Goal: Check status: Check status

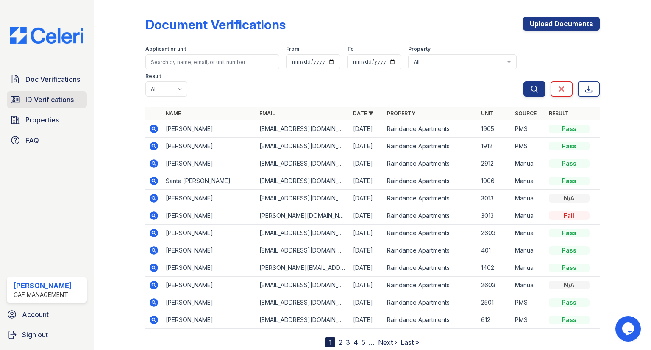
click at [31, 96] on span "ID Verifications" at bounding box center [49, 99] width 48 height 10
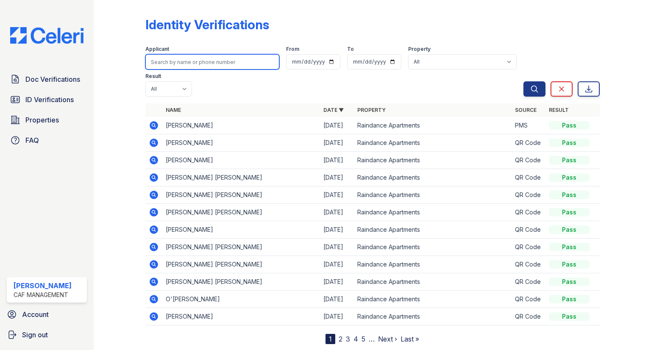
click at [199, 56] on input "search" at bounding box center [212, 61] width 134 height 15
type input "[PERSON_NAME]"
click at [523, 81] on button "Search" at bounding box center [534, 88] width 22 height 15
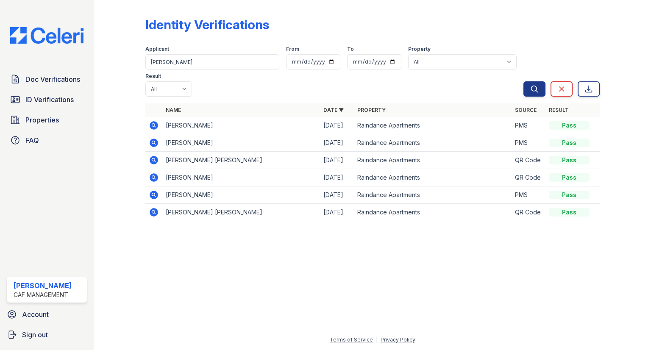
click at [151, 156] on icon at bounding box center [154, 160] width 8 height 8
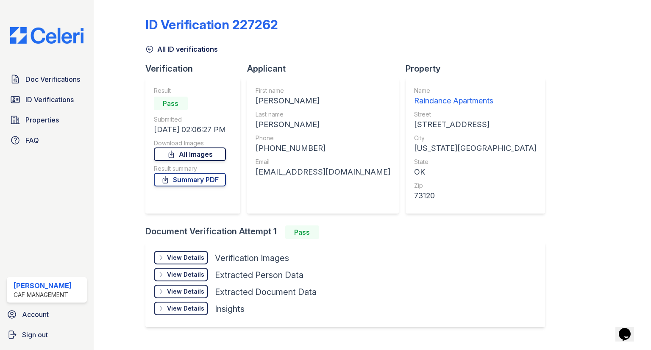
click at [185, 159] on link "All Images" at bounding box center [190, 154] width 72 height 14
click at [43, 77] on span "Doc Verifications" at bounding box center [52, 79] width 55 height 10
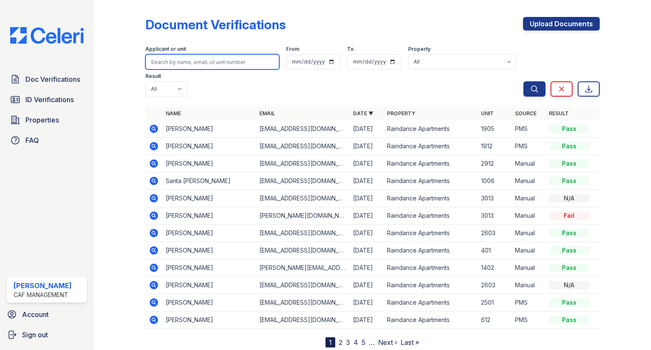
drag, startPoint x: 197, startPoint y: 61, endPoint x: 202, endPoint y: 51, distance: 11.0
click at [198, 58] on input "search" at bounding box center [212, 61] width 134 height 15
type input "berry"
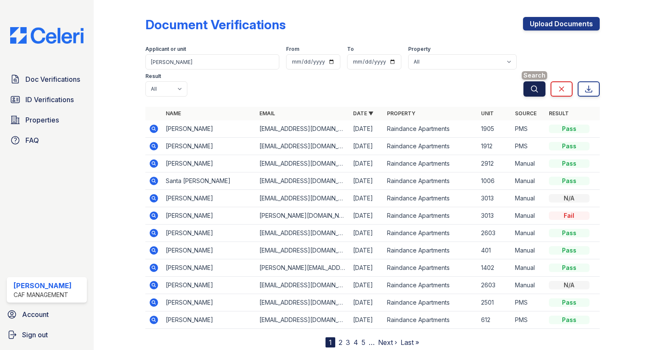
click at [539, 81] on button "Search" at bounding box center [534, 88] width 22 height 15
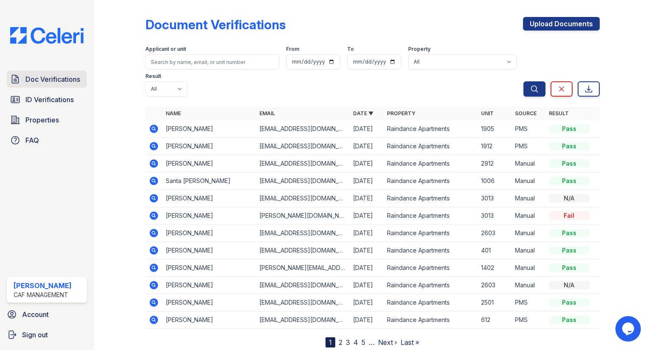
click at [61, 82] on span "Doc Verifications" at bounding box center [52, 79] width 55 height 10
click at [151, 125] on icon at bounding box center [154, 129] width 8 height 8
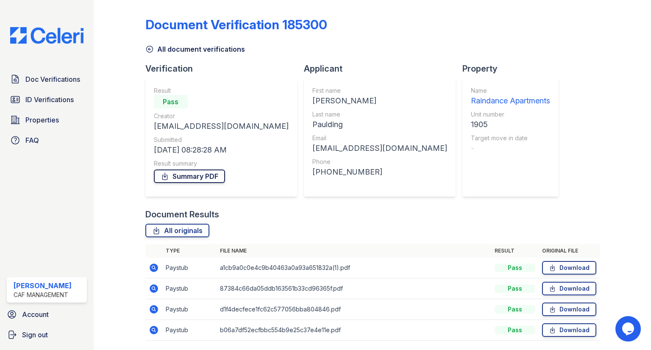
click at [207, 179] on link "Summary PDF" at bounding box center [189, 176] width 71 height 14
click at [44, 99] on span "ID Verifications" at bounding box center [49, 99] width 48 height 10
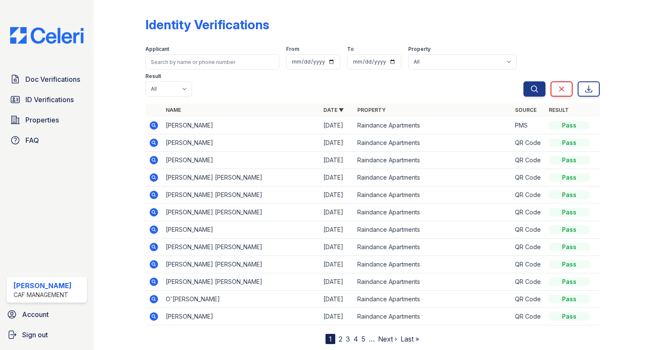
click at [152, 124] on icon at bounding box center [153, 125] width 2 height 2
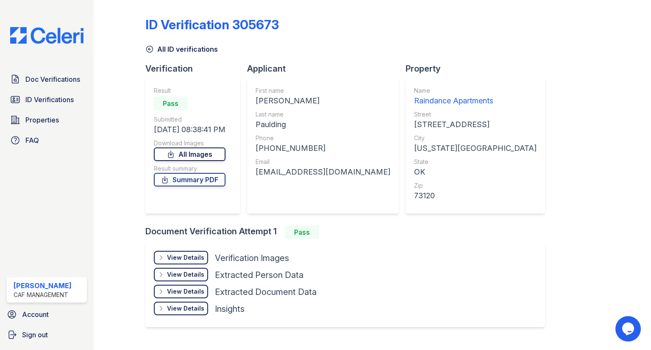
click at [224, 151] on link "All Images" at bounding box center [190, 154] width 72 height 14
drag, startPoint x: 46, startPoint y: 94, endPoint x: 50, endPoint y: 78, distance: 15.7
click at [46, 94] on link "ID Verifications" at bounding box center [47, 99] width 80 height 17
click at [50, 77] on span "Doc Verifications" at bounding box center [52, 79] width 55 height 10
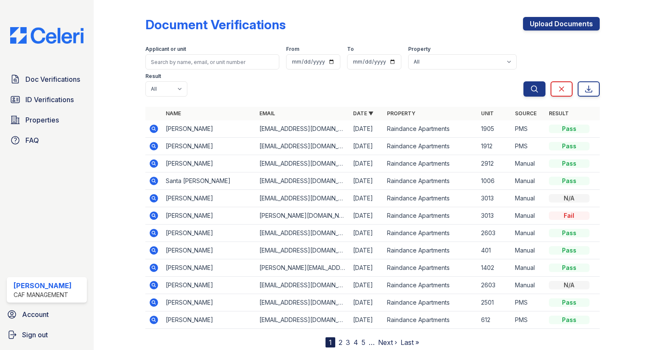
click at [149, 141] on icon at bounding box center [154, 146] width 10 height 10
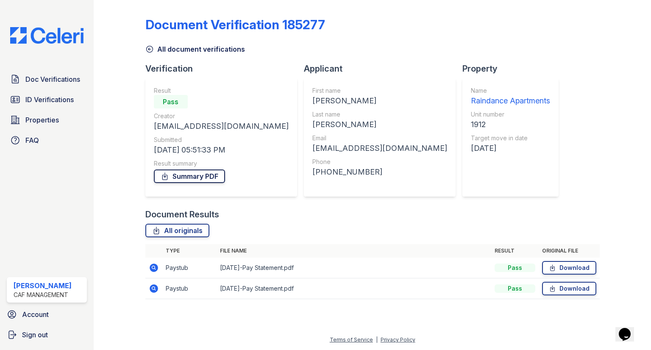
click at [207, 176] on link "Summary PDF" at bounding box center [189, 176] width 71 height 14
click at [207, 180] on link "Summary PDF" at bounding box center [189, 176] width 71 height 14
click at [32, 100] on span "ID Verifications" at bounding box center [49, 99] width 48 height 10
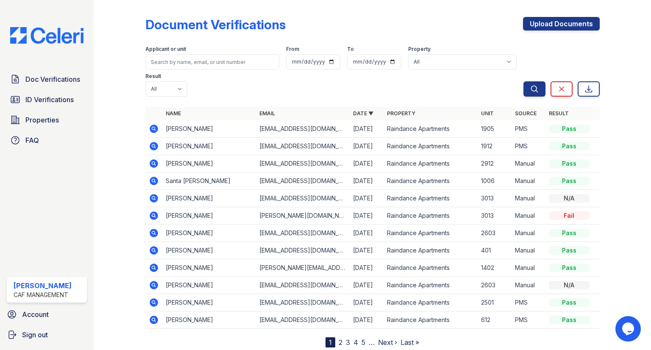
drag, startPoint x: 59, startPoint y: 55, endPoint x: 62, endPoint y: 85, distance: 30.2
click at [60, 69] on div "Doc Verifications ID Verifications Properties FAQ Summer [PERSON_NAME] CAF Mana…" at bounding box center [47, 175] width 94 height 350
